Goal: Transaction & Acquisition: Book appointment/travel/reservation

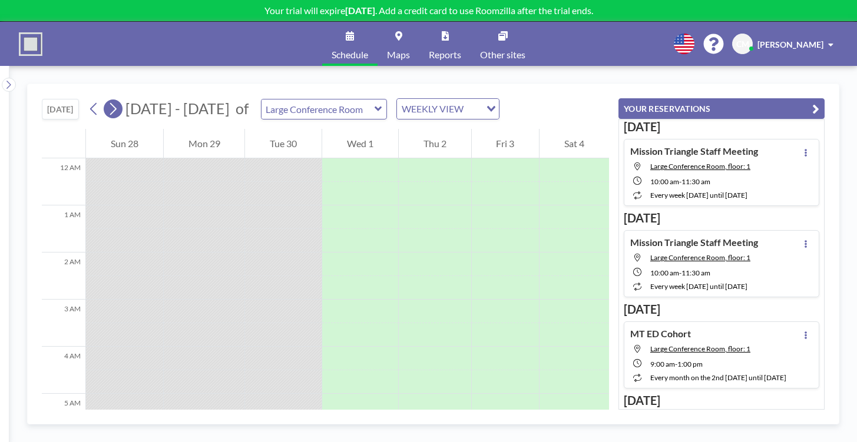
click at [110, 103] on icon at bounding box center [113, 109] width 6 height 12
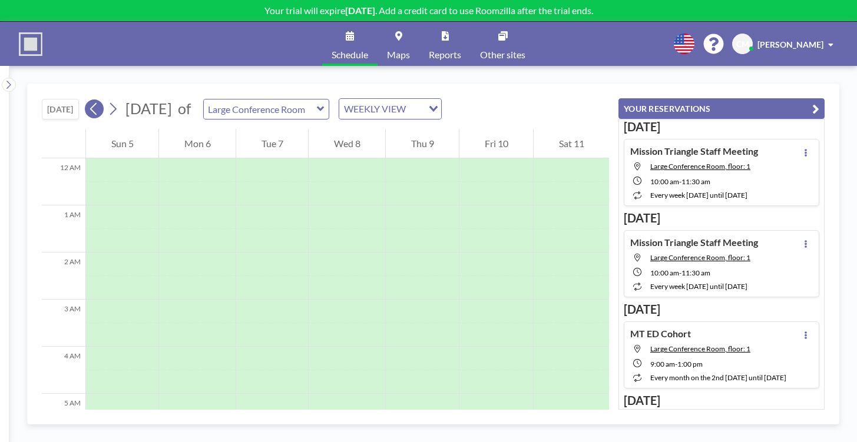
click at [88, 100] on icon at bounding box center [93, 109] width 11 height 18
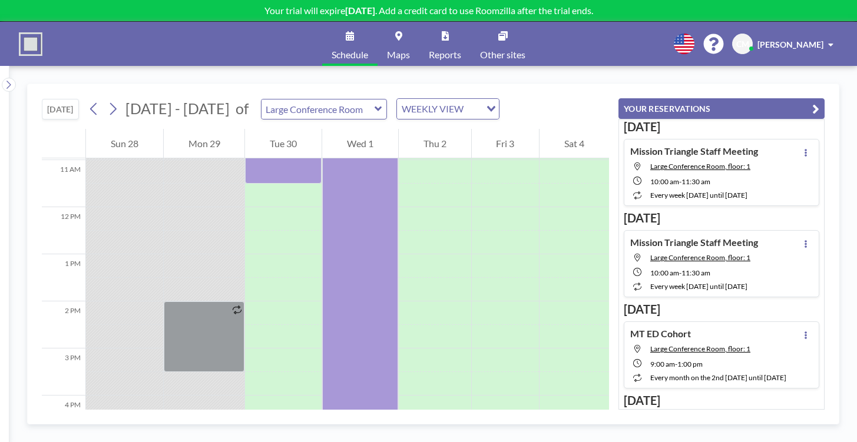
scroll to position [542, 0]
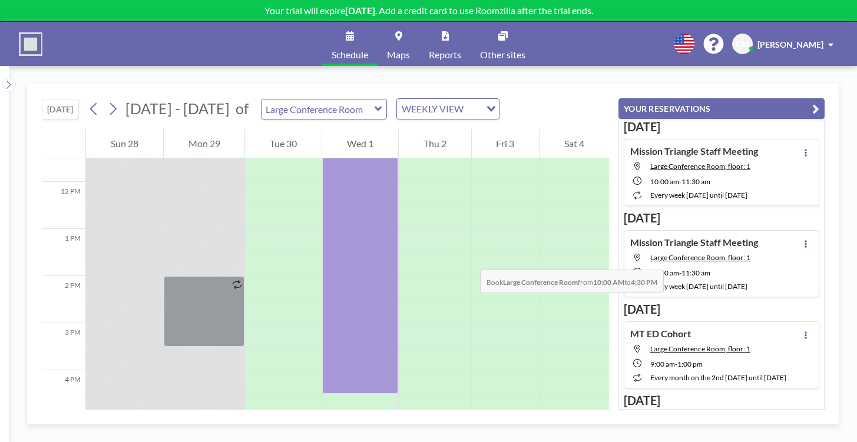
drag, startPoint x: 369, startPoint y: 266, endPoint x: 378, endPoint y: 207, distance: 59.5
click at [378, 207] on div at bounding box center [360, 241] width 76 height 306
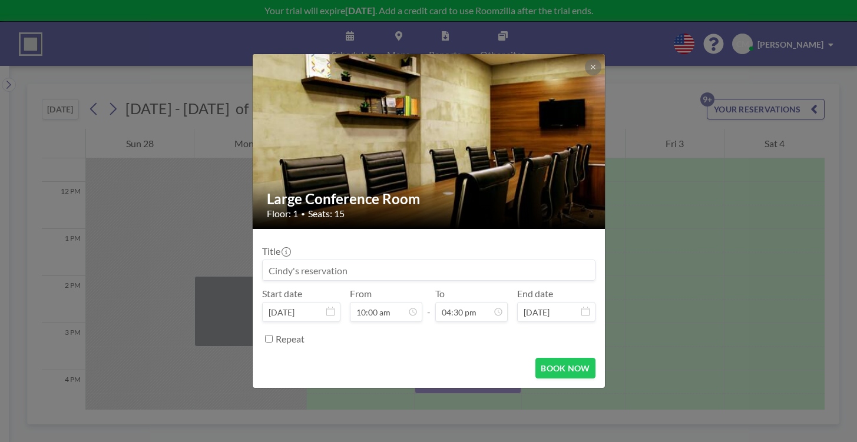
click at [349, 261] on input at bounding box center [429, 270] width 332 height 20
type input "S"
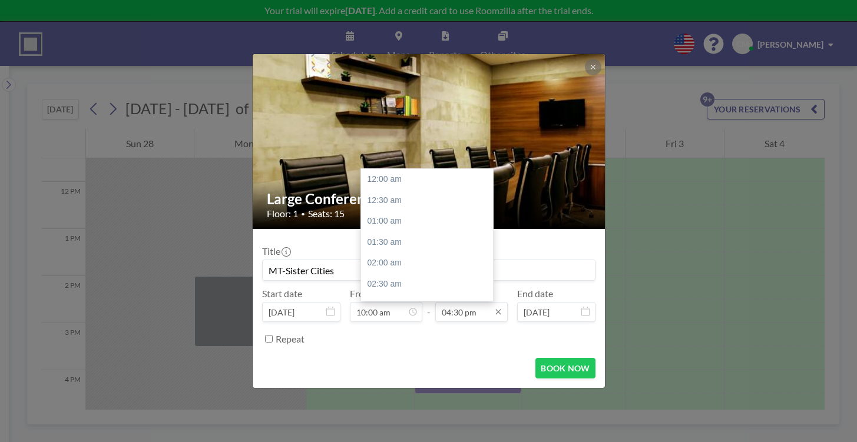
scroll to position [620, 0]
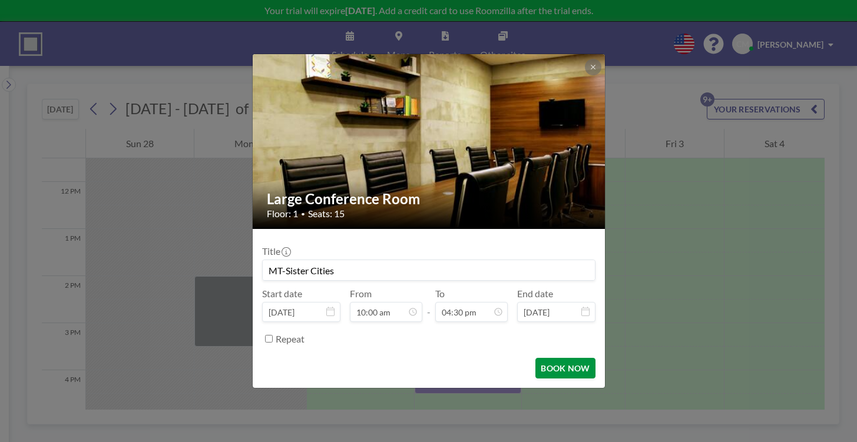
type input "MT-Sister Cities"
click at [548, 358] on button "BOOK NOW" at bounding box center [564, 368] width 59 height 21
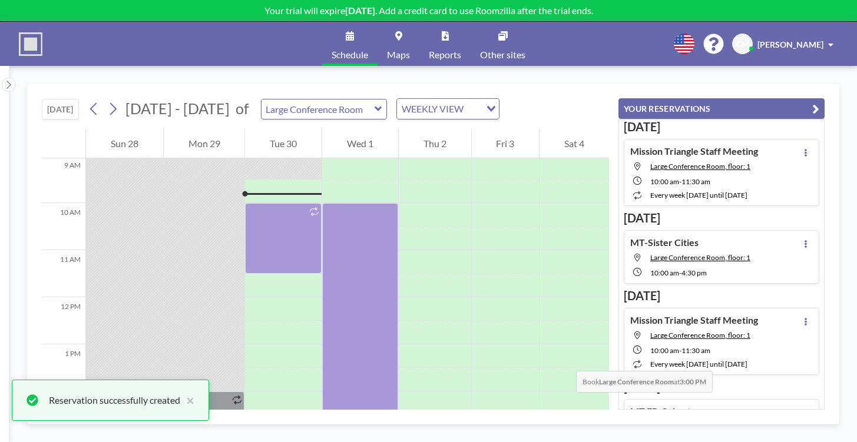
scroll to position [423, 0]
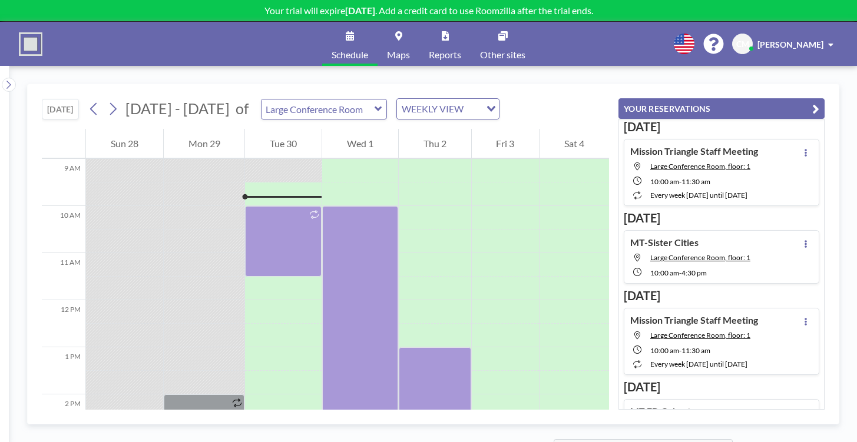
drag, startPoint x: 439, startPoint y: 211, endPoint x: 438, endPoint y: 345, distance: 133.7
click at [438, 347] on div at bounding box center [435, 441] width 72 height 188
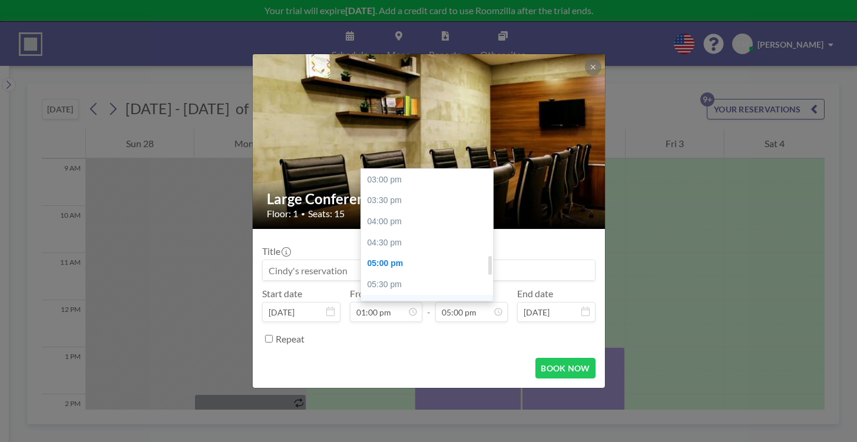
scroll to position [538, 0]
click at [384, 301] on div "04:00 pm" at bounding box center [430, 311] width 138 height 21
type input "04:00 pm"
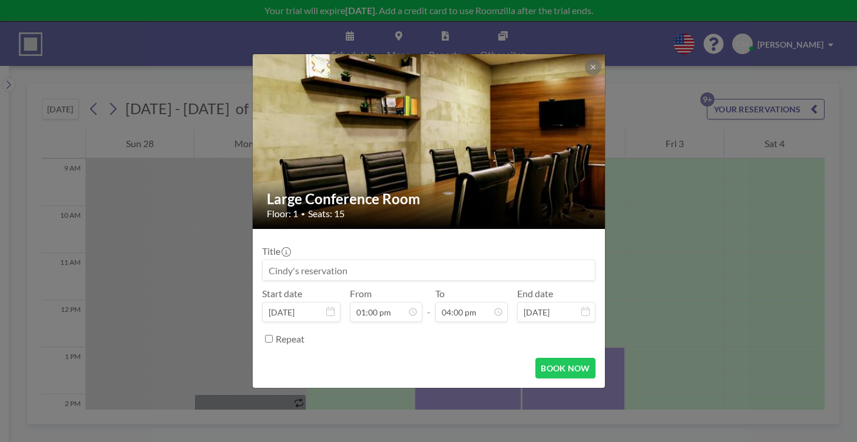
click at [351, 260] on input at bounding box center [429, 270] width 332 height 20
type input "MT-Sister Cities"
click at [542, 358] on button "BOOK NOW" at bounding box center [564, 368] width 59 height 21
